Goal: Task Accomplishment & Management: Use online tool/utility

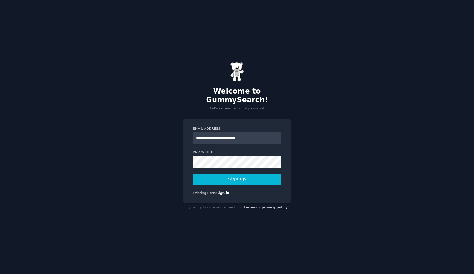
type input "**********"
click at [252, 177] on button "Sign up" at bounding box center [237, 180] width 88 height 12
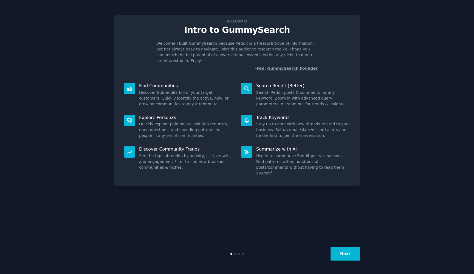
click at [342, 251] on button "Next" at bounding box center [345, 253] width 29 height 13
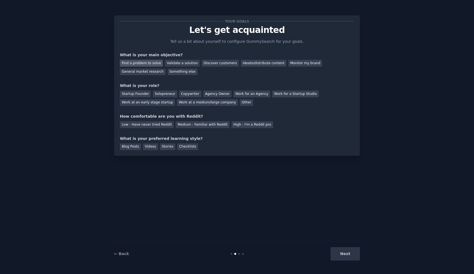
click at [135, 62] on div "Find a problem to solve" at bounding box center [141, 63] width 43 height 7
click at [207, 63] on div "Discover customers" at bounding box center [220, 63] width 37 height 7
click at [149, 62] on div "Find a problem to solve" at bounding box center [141, 63] width 43 height 7
click at [144, 94] on div "Startup Founder" at bounding box center [135, 94] width 31 height 7
click at [198, 126] on div "Medium - Familiar with Reddit" at bounding box center [203, 124] width 54 height 7
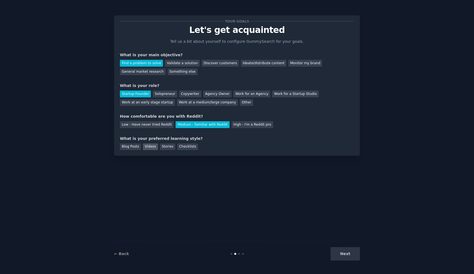
click at [152, 145] on div "Videos" at bounding box center [150, 147] width 15 height 7
click at [348, 256] on button "Next" at bounding box center [345, 253] width 29 height 13
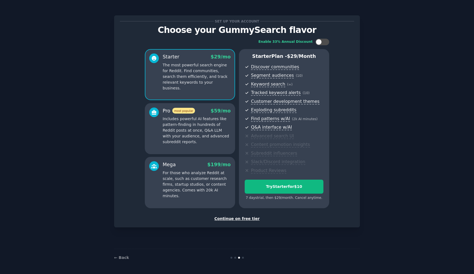
click at [250, 216] on div "Continue on free tier" at bounding box center [237, 219] width 234 height 6
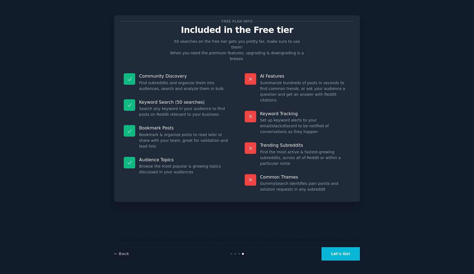
click at [351, 254] on button "Let's Go!" at bounding box center [341, 253] width 38 height 13
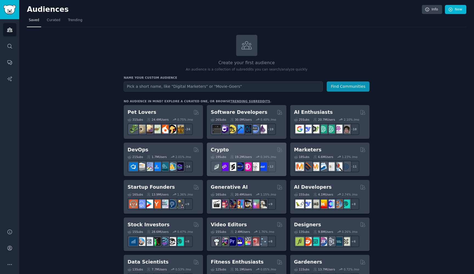
click at [228, 149] on div "Crypto" at bounding box center [247, 150] width 72 height 7
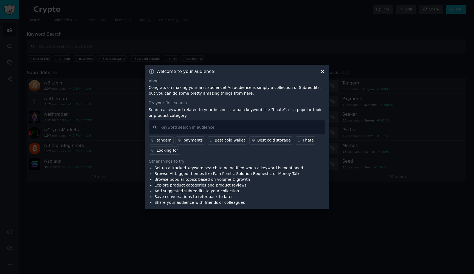
click at [171, 150] on div "Looking for" at bounding box center [167, 151] width 21 height 6
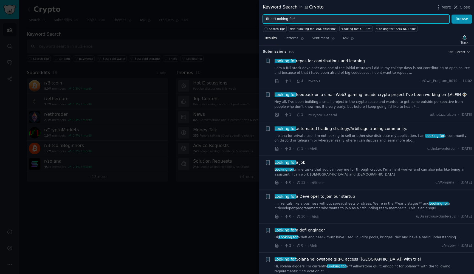
click at [299, 19] on input "title:"Looking for"" at bounding box center [356, 19] width 187 height 9
click at [278, 18] on input "title:"Looking for"" at bounding box center [356, 19] width 187 height 9
drag, startPoint x: 278, startPoint y: 18, endPoint x: 290, endPoint y: 19, distance: 12.2
click at [290, 19] on input "title:"Looking for"" at bounding box center [356, 19] width 187 height 9
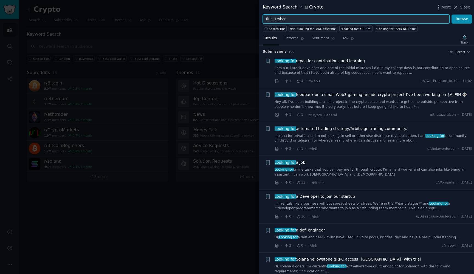
type input "title:"I wish""
click at [462, 19] on button "Browse" at bounding box center [462, 19] width 21 height 9
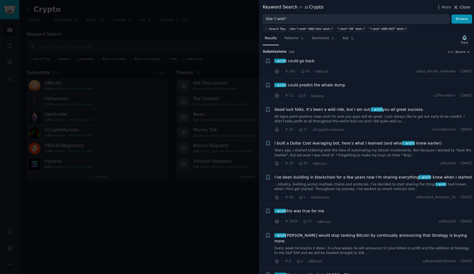
click at [465, 10] on span "Close" at bounding box center [465, 7] width 10 height 6
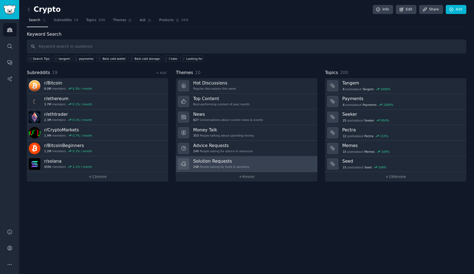
click at [237, 166] on div "248 People asking for tools & solutions" at bounding box center [221, 167] width 56 height 4
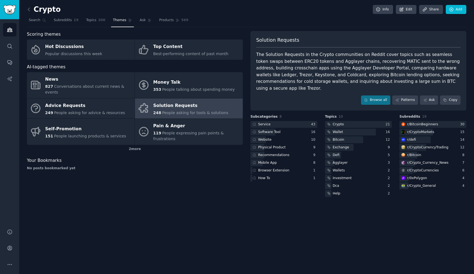
click at [13, 13] on img "Sidebar" at bounding box center [9, 10] width 13 height 10
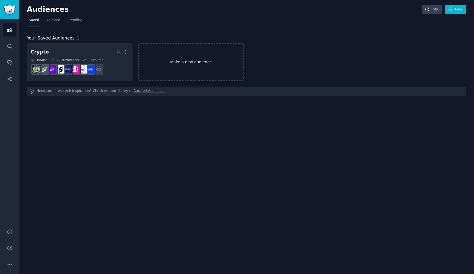
click at [203, 69] on link "Make a new audience" at bounding box center [191, 62] width 106 height 38
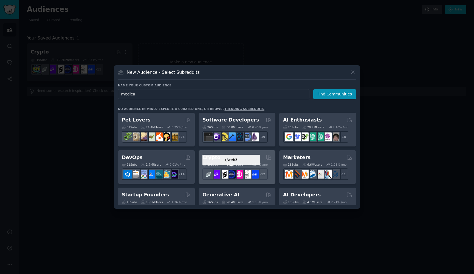
type input "medical"
click at [336, 94] on button "Find Communities" at bounding box center [335, 94] width 43 height 10
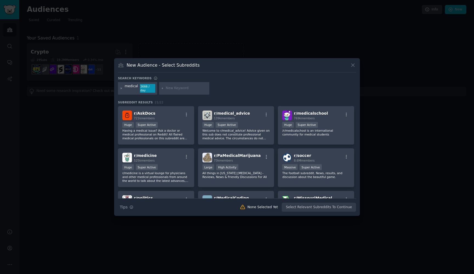
click at [122, 88] on icon at bounding box center [121, 88] width 3 height 3
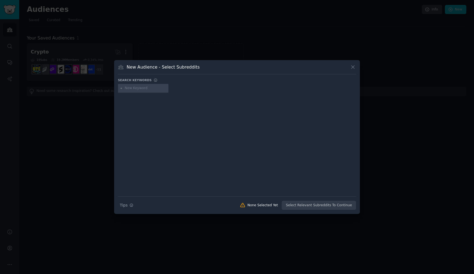
click at [148, 88] on input "text" at bounding box center [146, 88] width 42 height 5
type input "med"
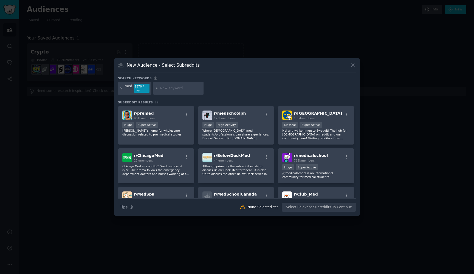
click at [122, 88] on icon at bounding box center [121, 88] width 3 height 3
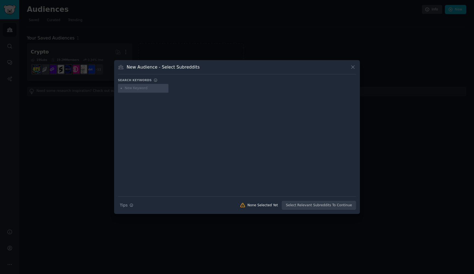
click at [271, 206] on div "None Selected Yet" at bounding box center [263, 205] width 30 height 5
click at [354, 65] on icon at bounding box center [353, 67] width 6 height 6
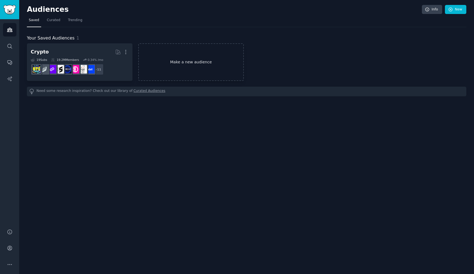
click at [187, 63] on link "Make a new audience" at bounding box center [191, 62] width 106 height 38
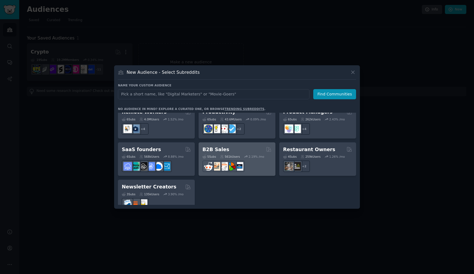
scroll to position [427, 0]
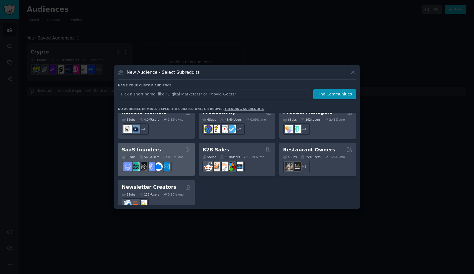
click at [158, 147] on div "SaaS founders" at bounding box center [156, 150] width 69 height 7
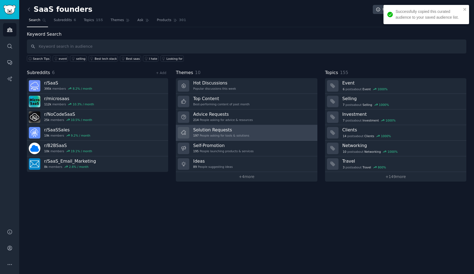
click at [220, 133] on div "Solution Requests 197 People asking for tools & solutions" at bounding box center [221, 133] width 56 height 12
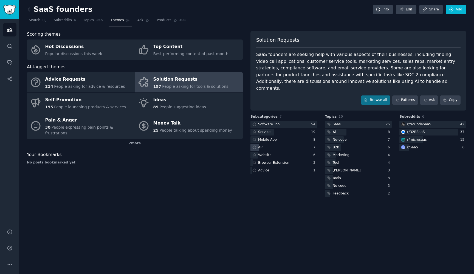
click at [288, 144] on div "API" at bounding box center [284, 147] width 67 height 7
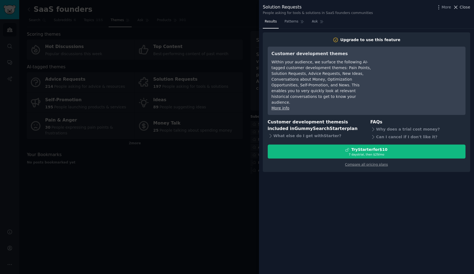
click at [467, 7] on span "Close" at bounding box center [465, 7] width 10 height 6
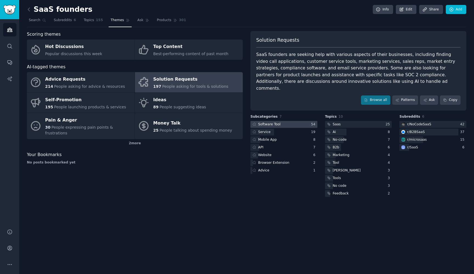
click at [283, 121] on div at bounding box center [284, 124] width 67 height 7
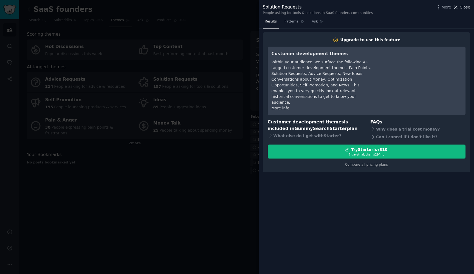
click at [464, 8] on span "Close" at bounding box center [465, 7] width 10 height 6
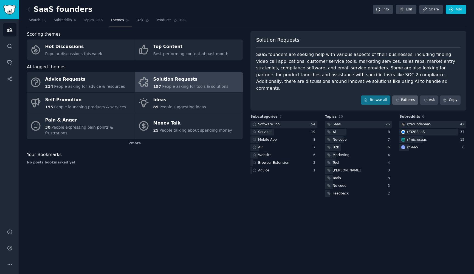
click at [409, 96] on link "Patterns" at bounding box center [406, 100] width 26 height 9
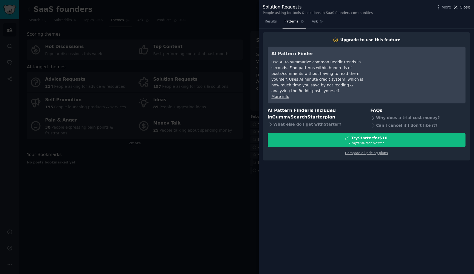
click at [466, 9] on span "Close" at bounding box center [465, 7] width 10 height 6
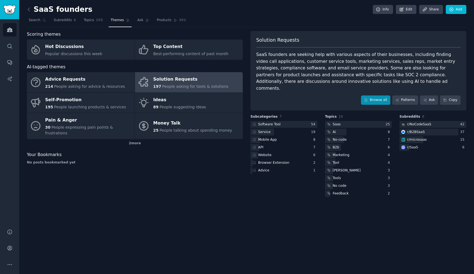
click at [382, 96] on link "Browse all" at bounding box center [375, 100] width 29 height 9
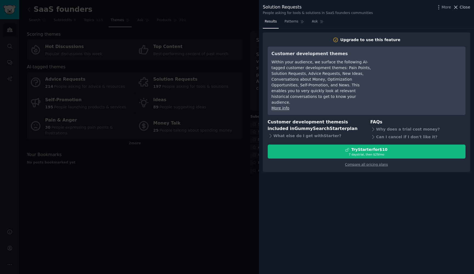
click at [464, 9] on span "Close" at bounding box center [465, 7] width 10 height 6
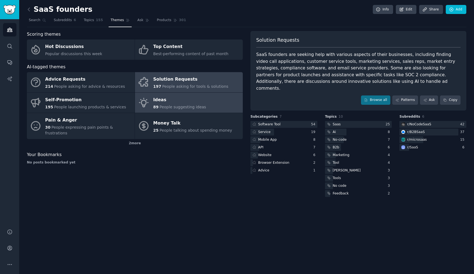
click at [184, 107] on span "People suggesting ideas" at bounding box center [183, 107] width 47 height 4
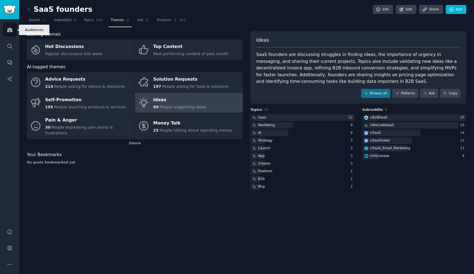
click at [12, 28] on icon "Sidebar" at bounding box center [10, 30] width 6 height 6
